Goal: Task Accomplishment & Management: Manage account settings

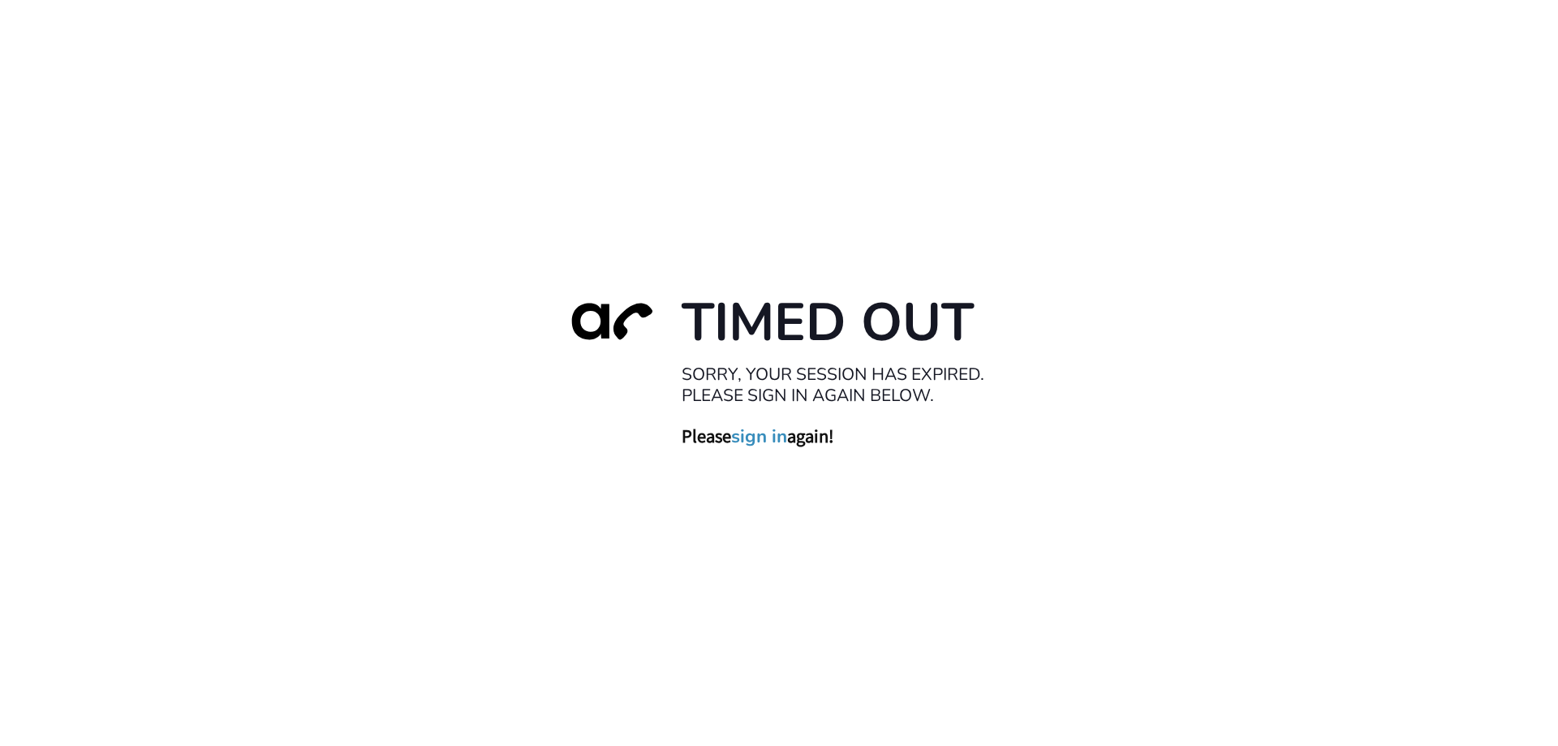
click at [766, 440] on link "sign in" at bounding box center [759, 435] width 56 height 23
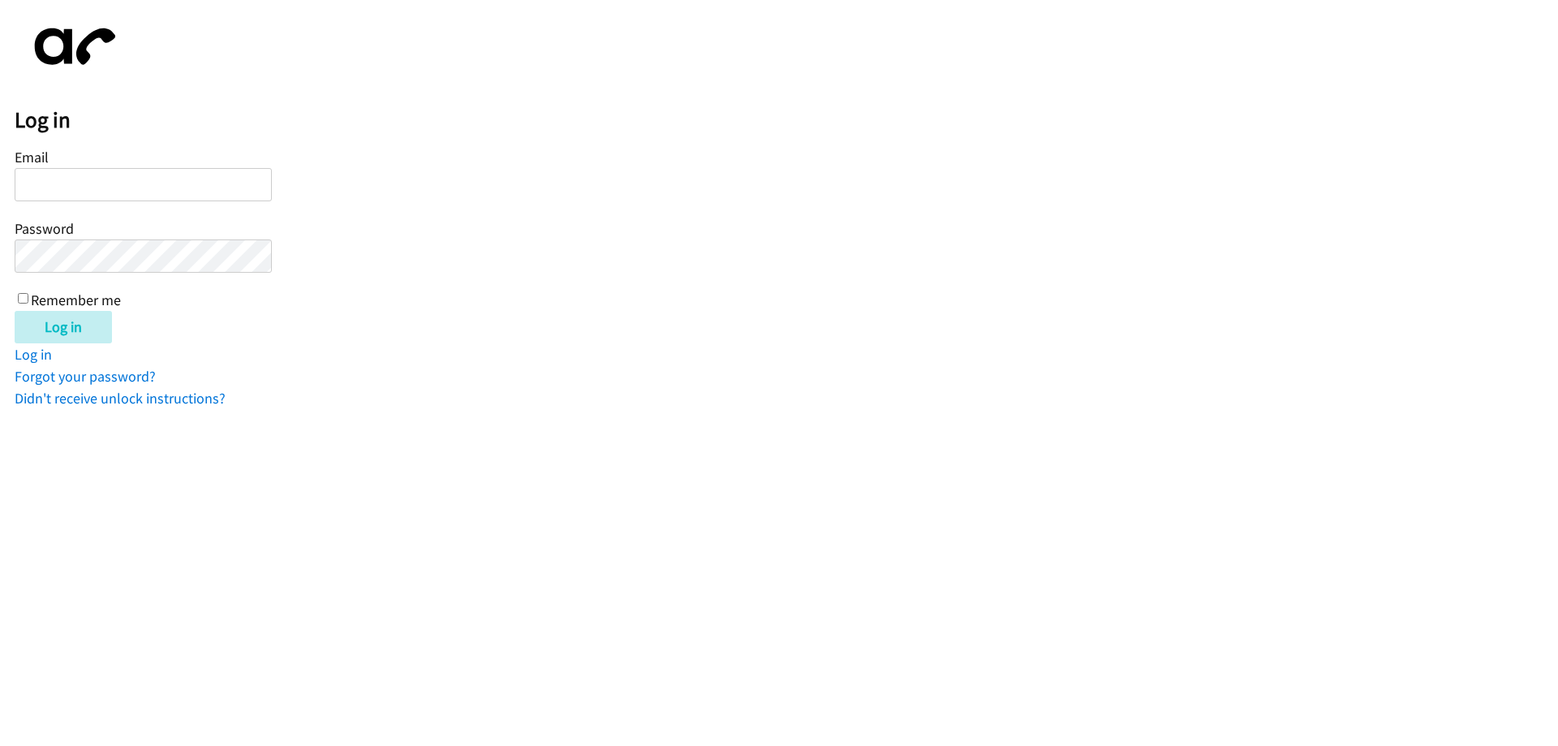
type input "[EMAIL_ADDRESS][DOMAIN_NAME]"
drag, startPoint x: 72, startPoint y: 554, endPoint x: 81, endPoint y: 463, distance: 91.3
click at [72, 409] on html "Log in Email [EMAIL_ADDRESS][DOMAIN_NAME] Password Remember me Log in Log in Fo…" at bounding box center [779, 204] width 1558 height 409
click at [51, 317] on input "Log in" at bounding box center [63, 327] width 97 height 32
